Goal: Task Accomplishment & Management: Use online tool/utility

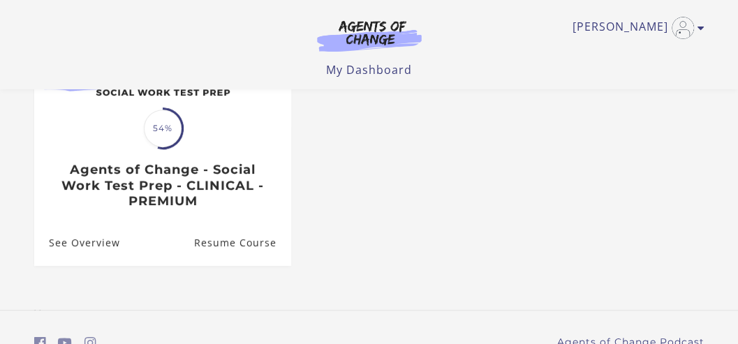
scroll to position [225, 0]
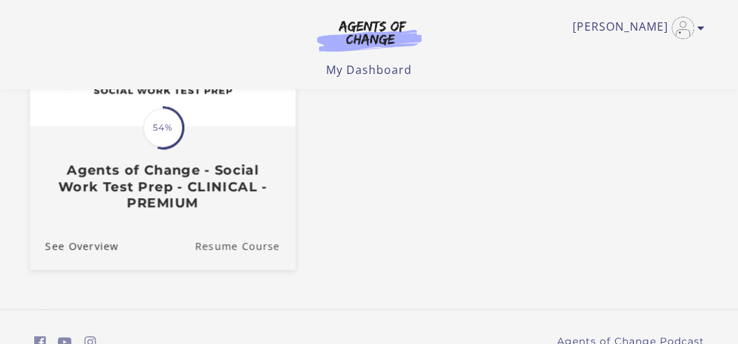
click at [226, 237] on link "Resume Course" at bounding box center [245, 245] width 100 height 47
